Goal: Connect with others: Connect with other users

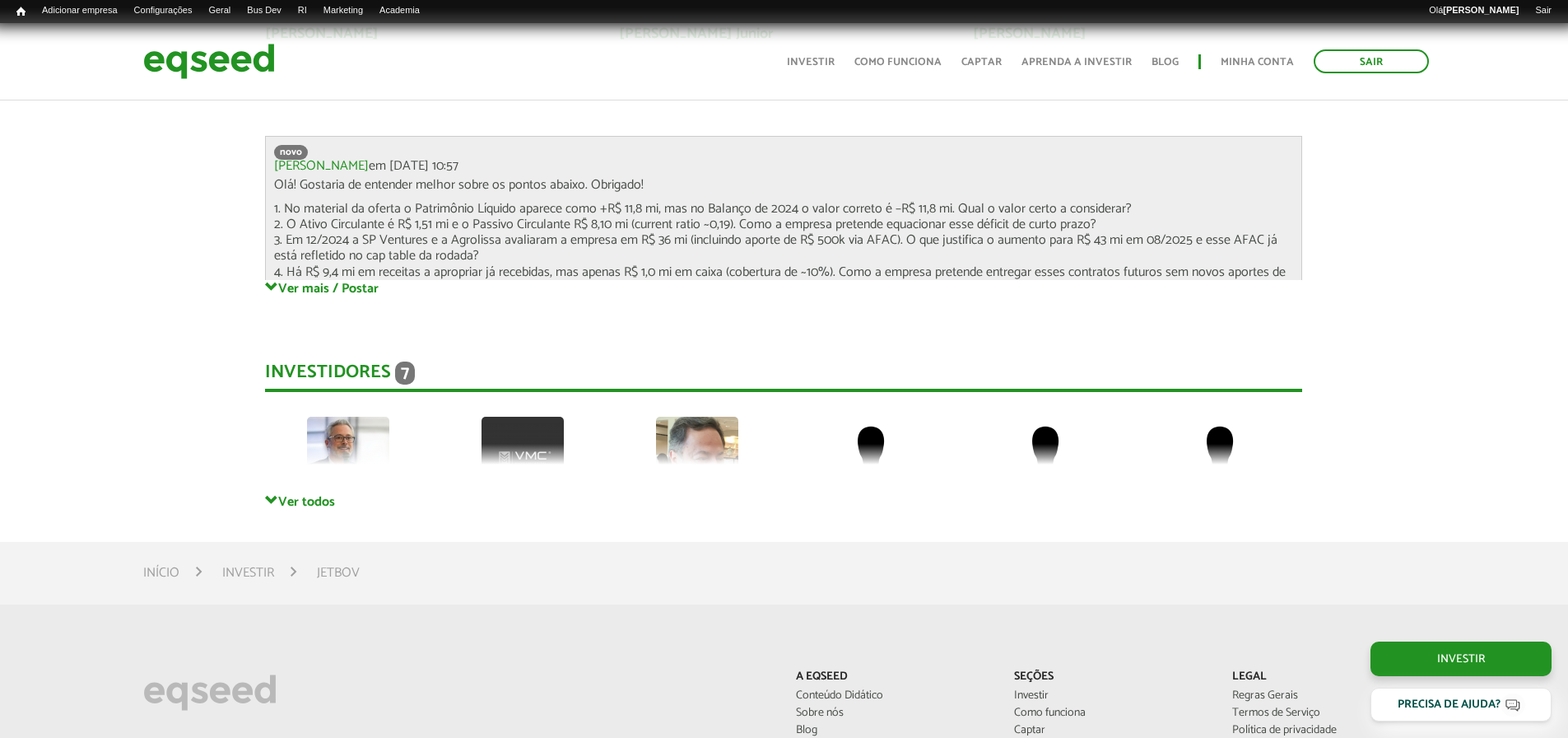
scroll to position [4513, 0]
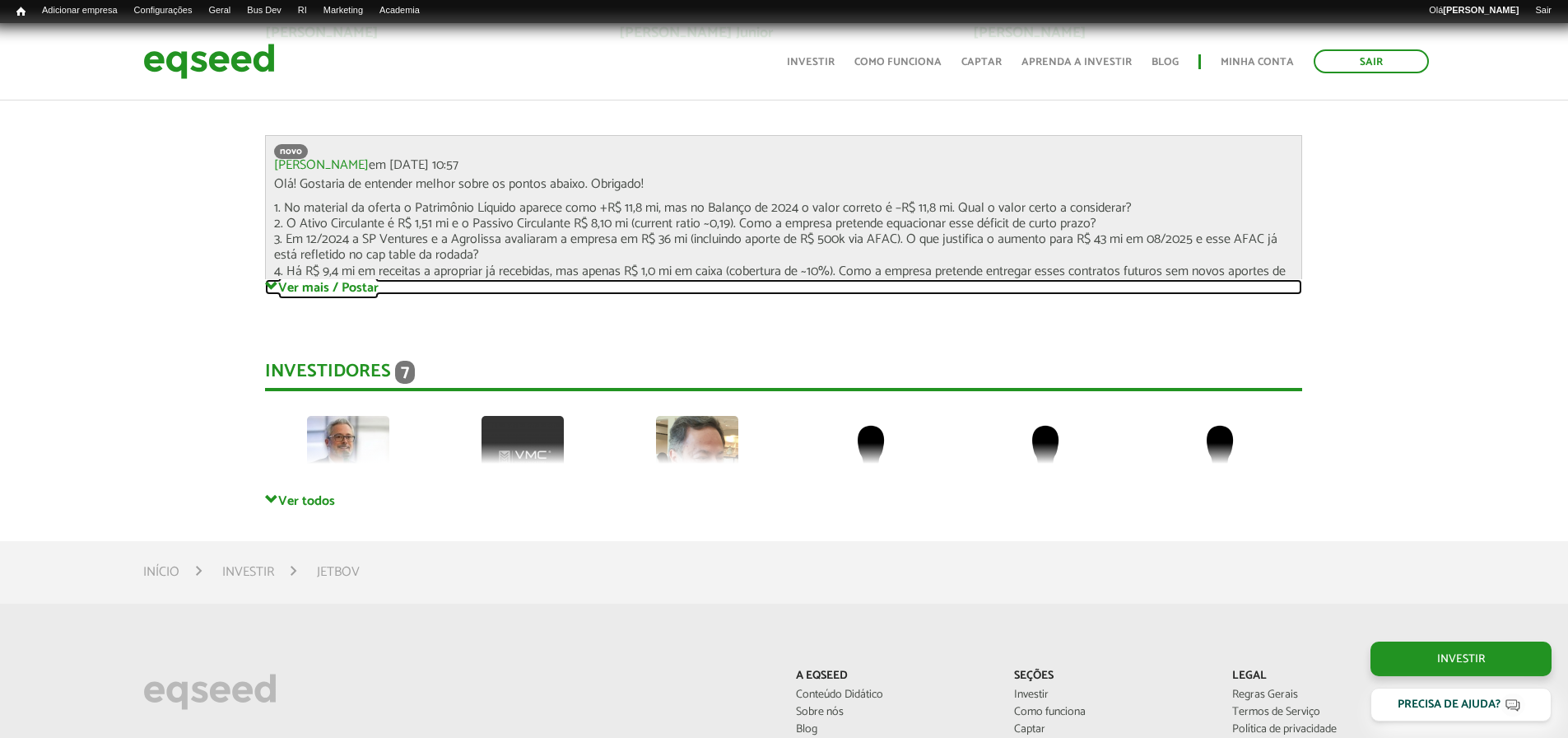
click at [310, 289] on link "Ver mais / Postar" at bounding box center [784, 287] width 1038 height 15
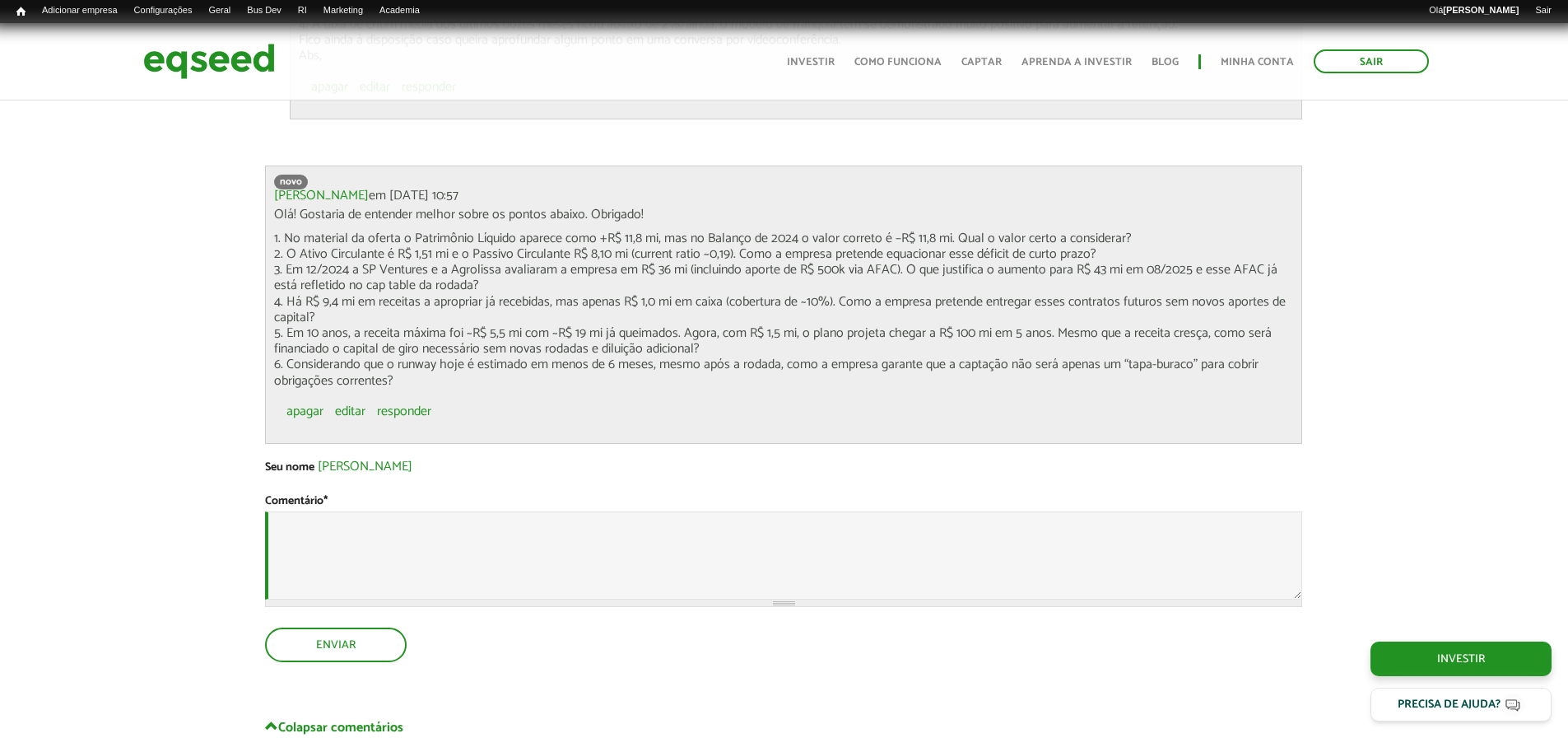
scroll to position [5419, 0]
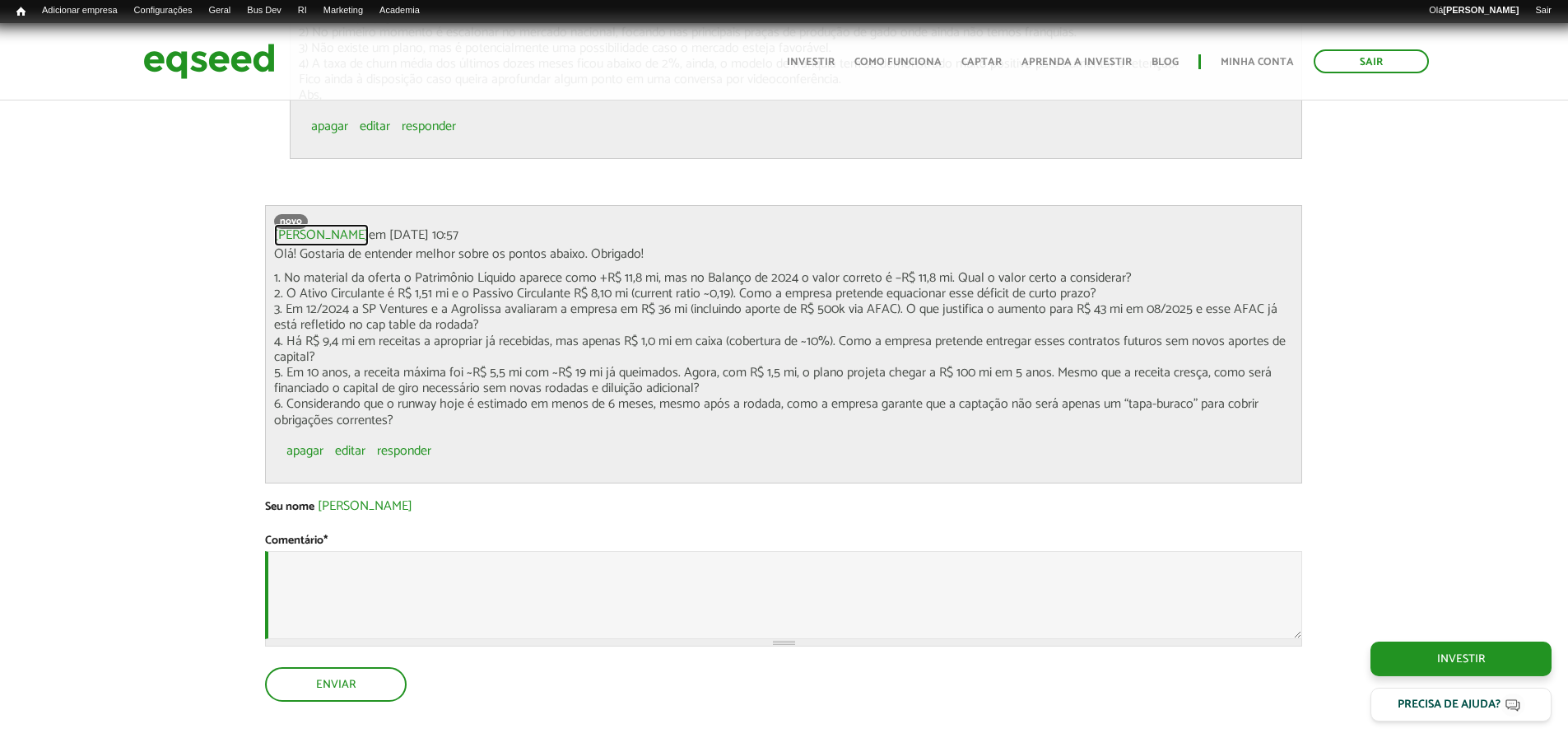
click at [308, 236] on link "[PERSON_NAME]" at bounding box center [321, 235] width 94 height 13
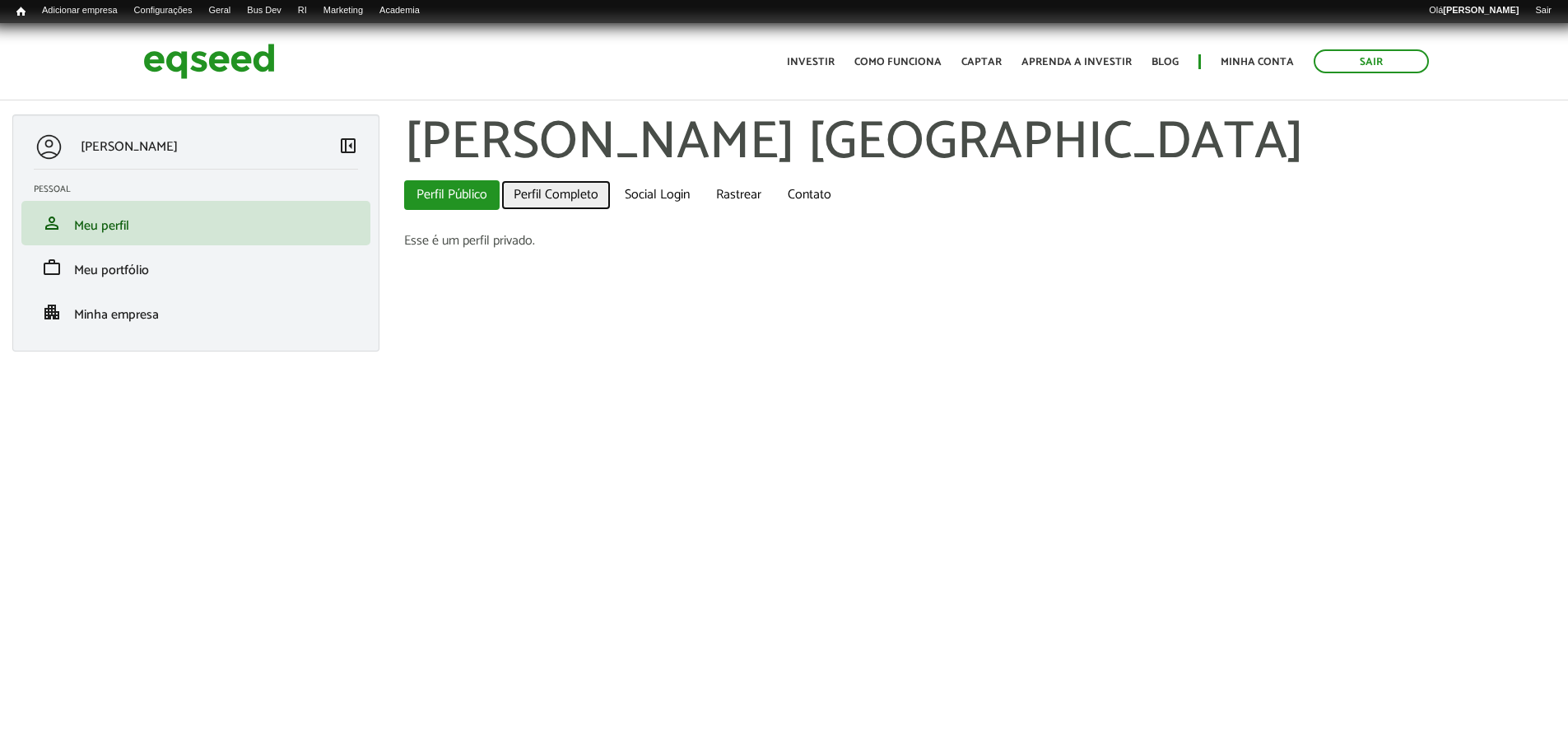
click at [543, 193] on link "Perfil Completo" at bounding box center [556, 194] width 109 height 30
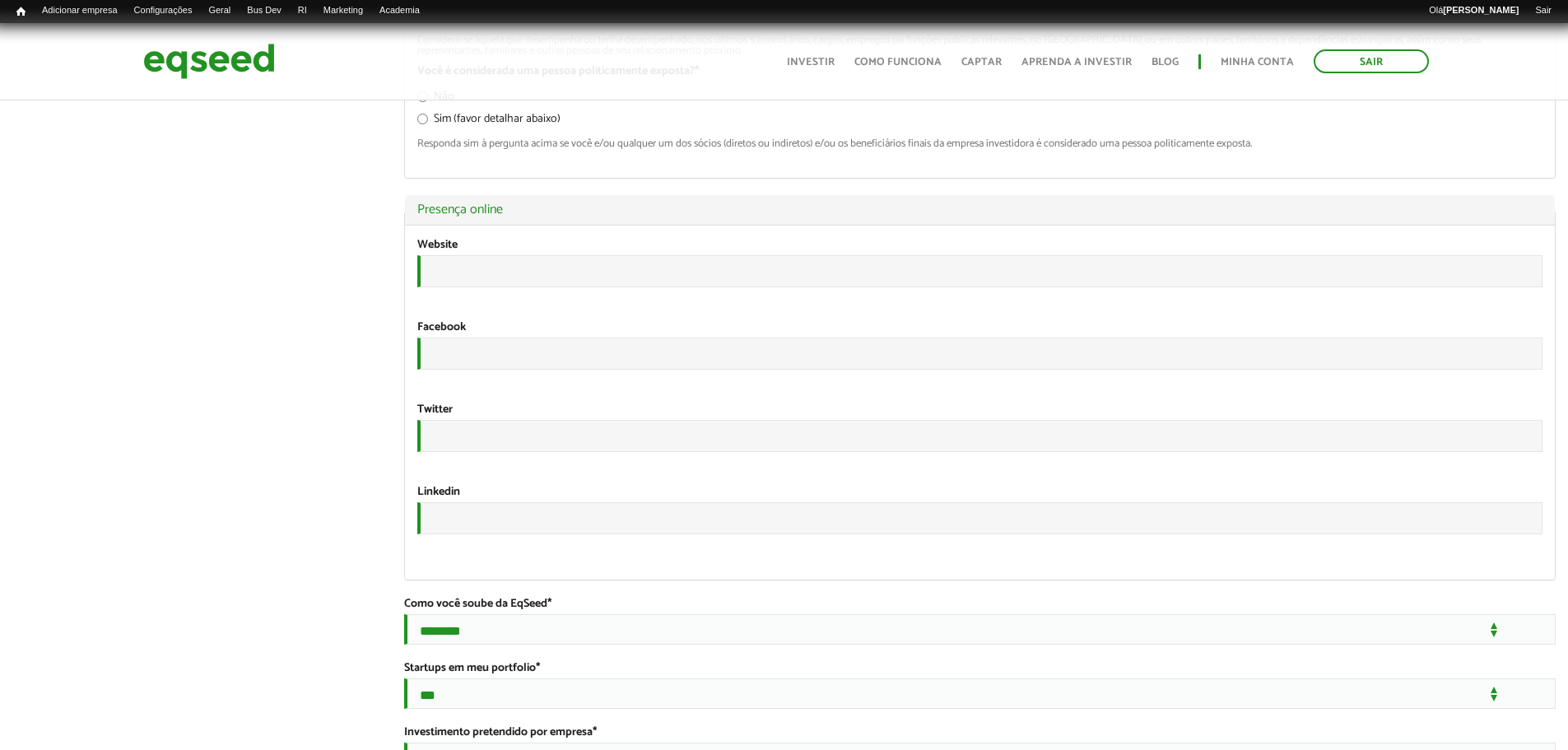
scroll to position [1931, 0]
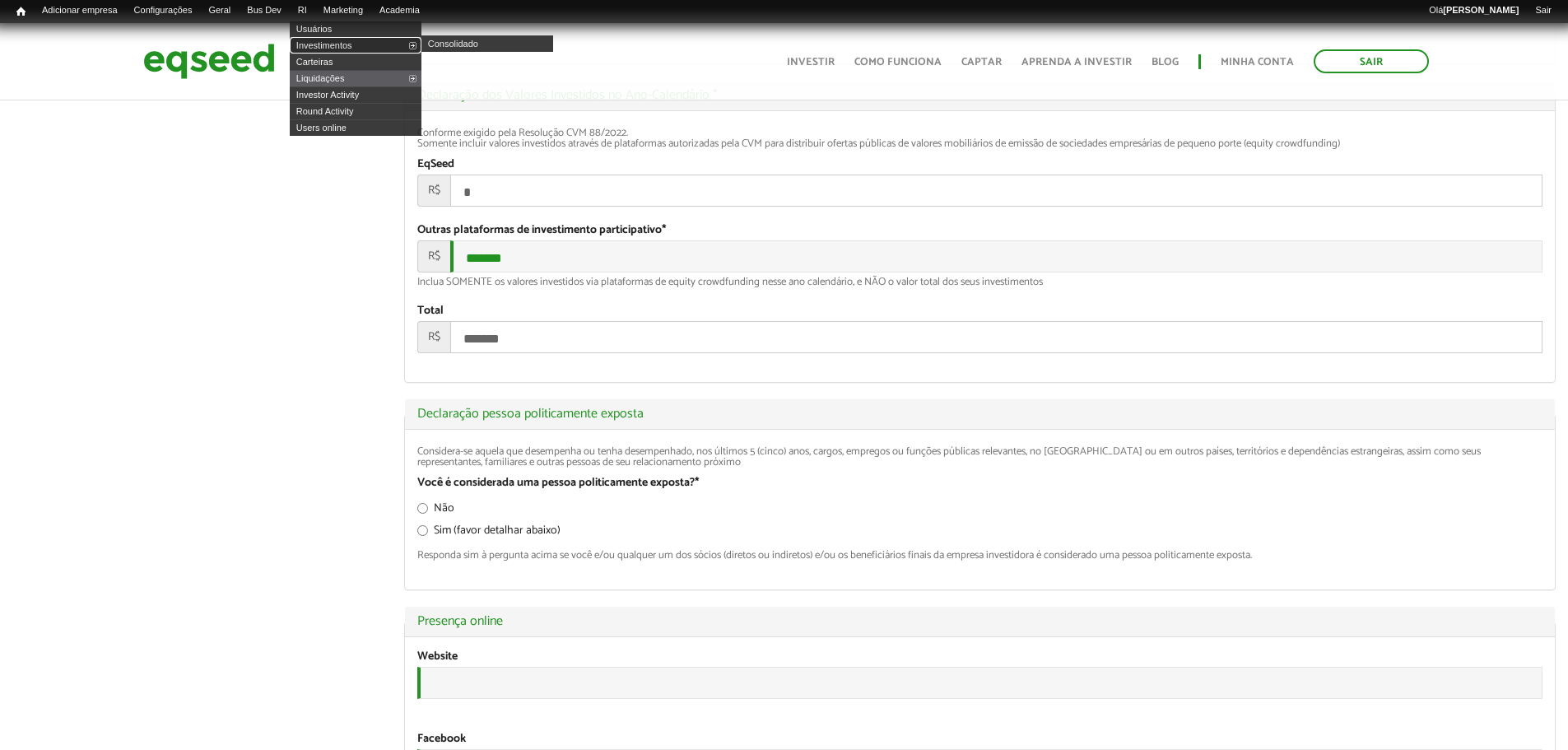
click at [324, 45] on link "Investimentos" at bounding box center [355, 45] width 131 height 16
